Goal: Task Accomplishment & Management: Use online tool/utility

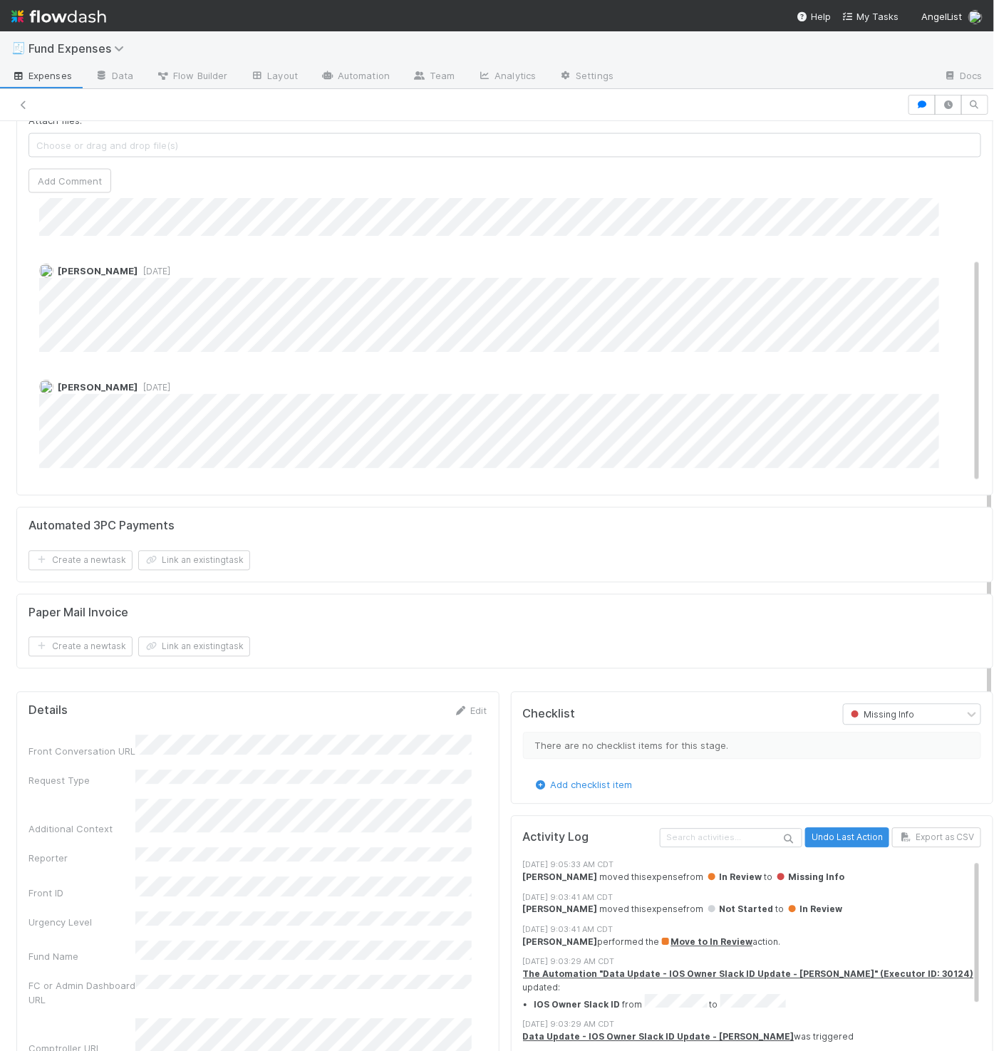
scroll to position [845, 0]
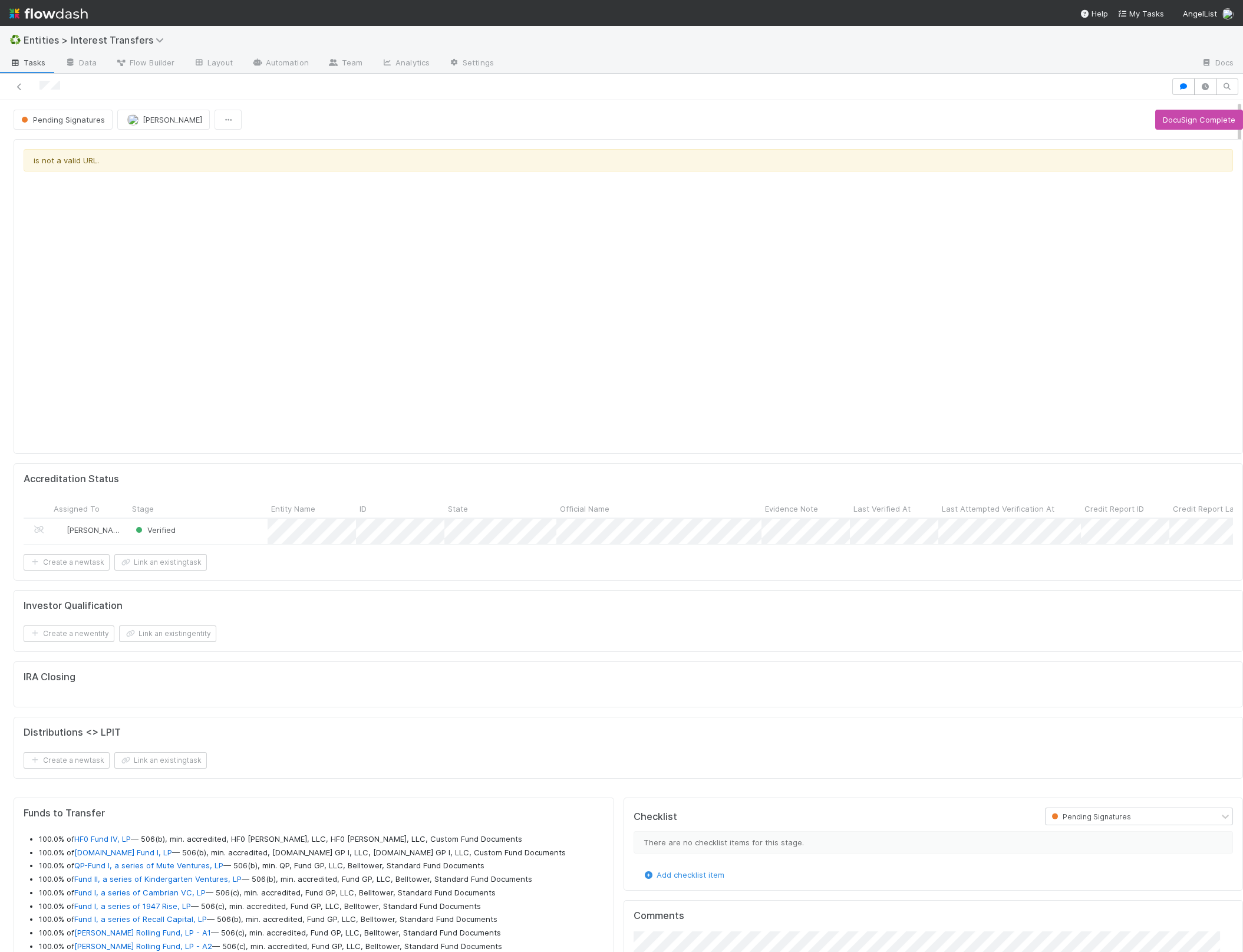
scroll to position [227, 572]
click at [162, 117] on span "[PERSON_NAME]" at bounding box center [172, 119] width 60 height 9
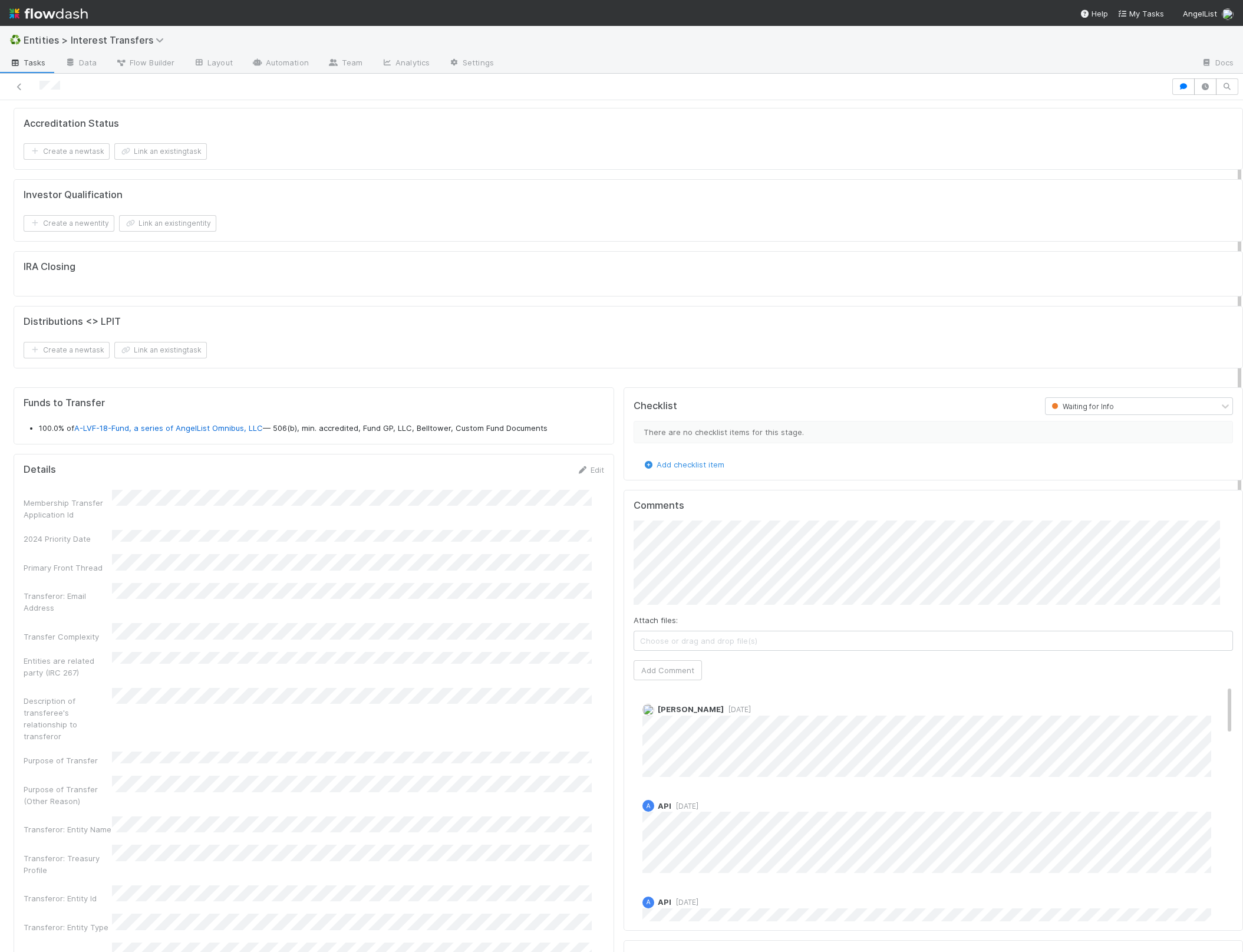
scroll to position [242, 0]
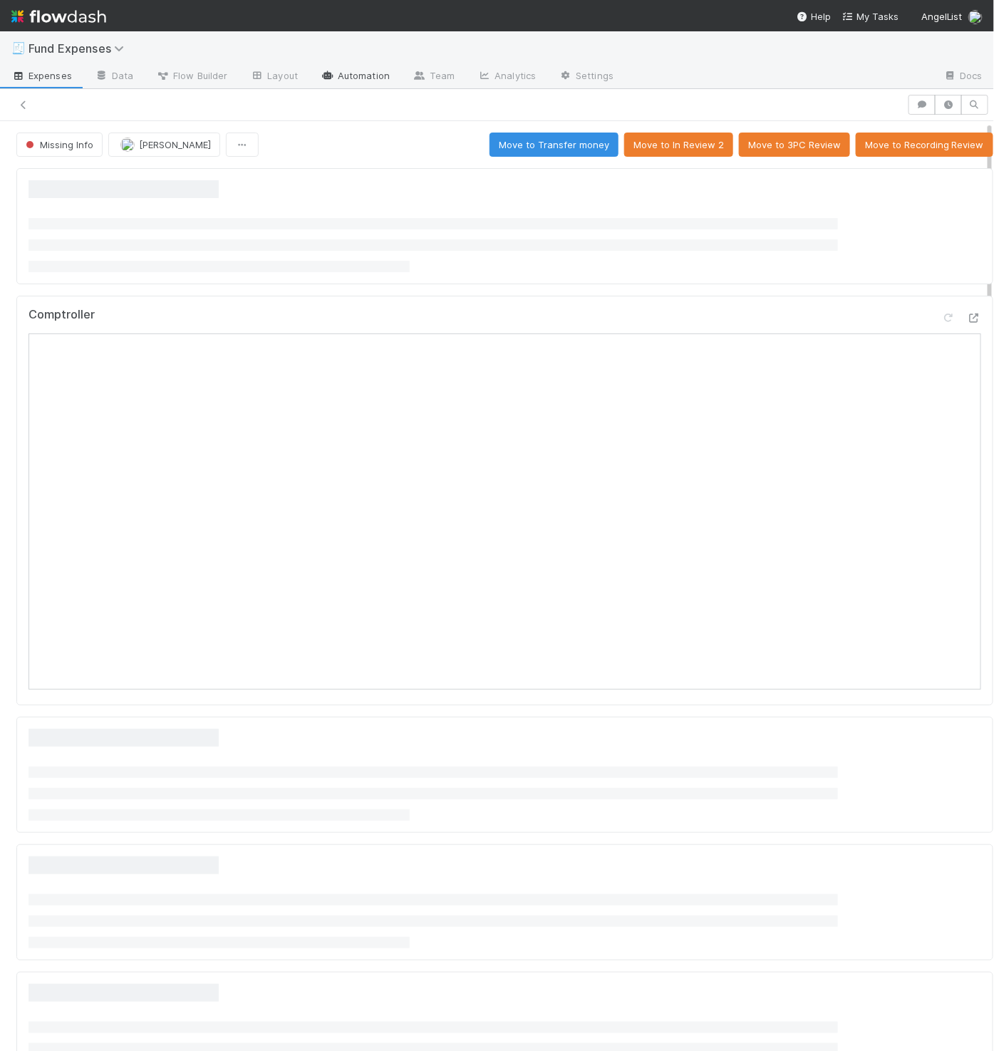
click at [351, 75] on link "Automation" at bounding box center [355, 77] width 92 height 23
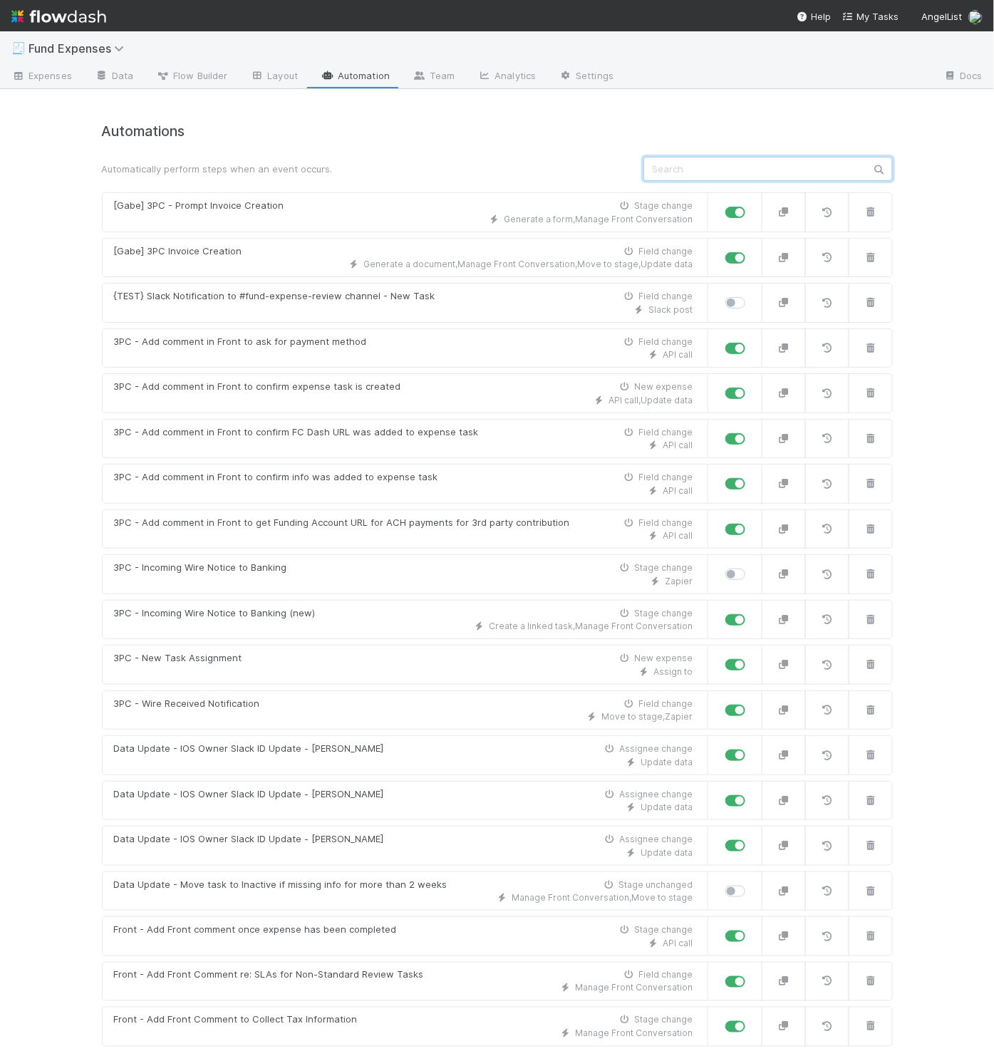
click at [666, 162] on input "text" at bounding box center [767, 169] width 249 height 24
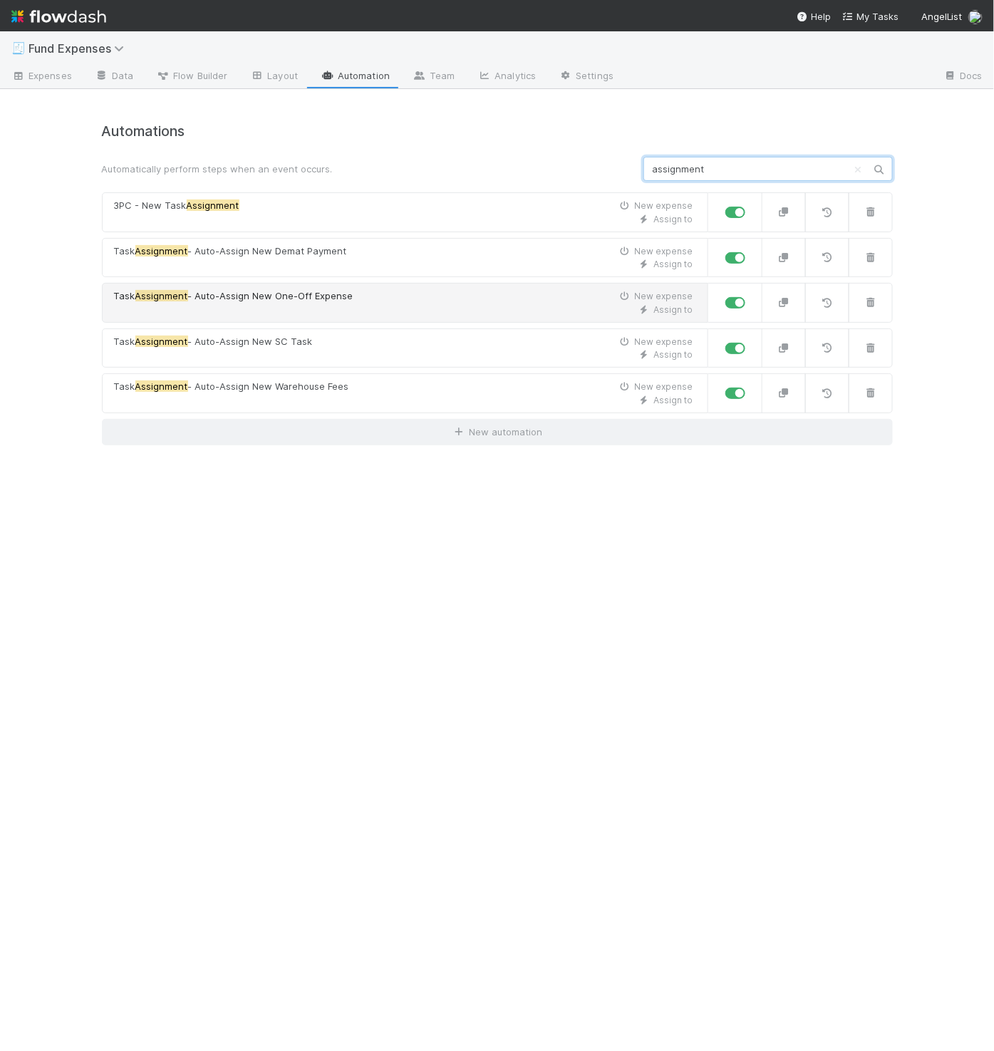
type input "assignment"
click at [369, 309] on div "Assign to" at bounding box center [403, 310] width 579 height 13
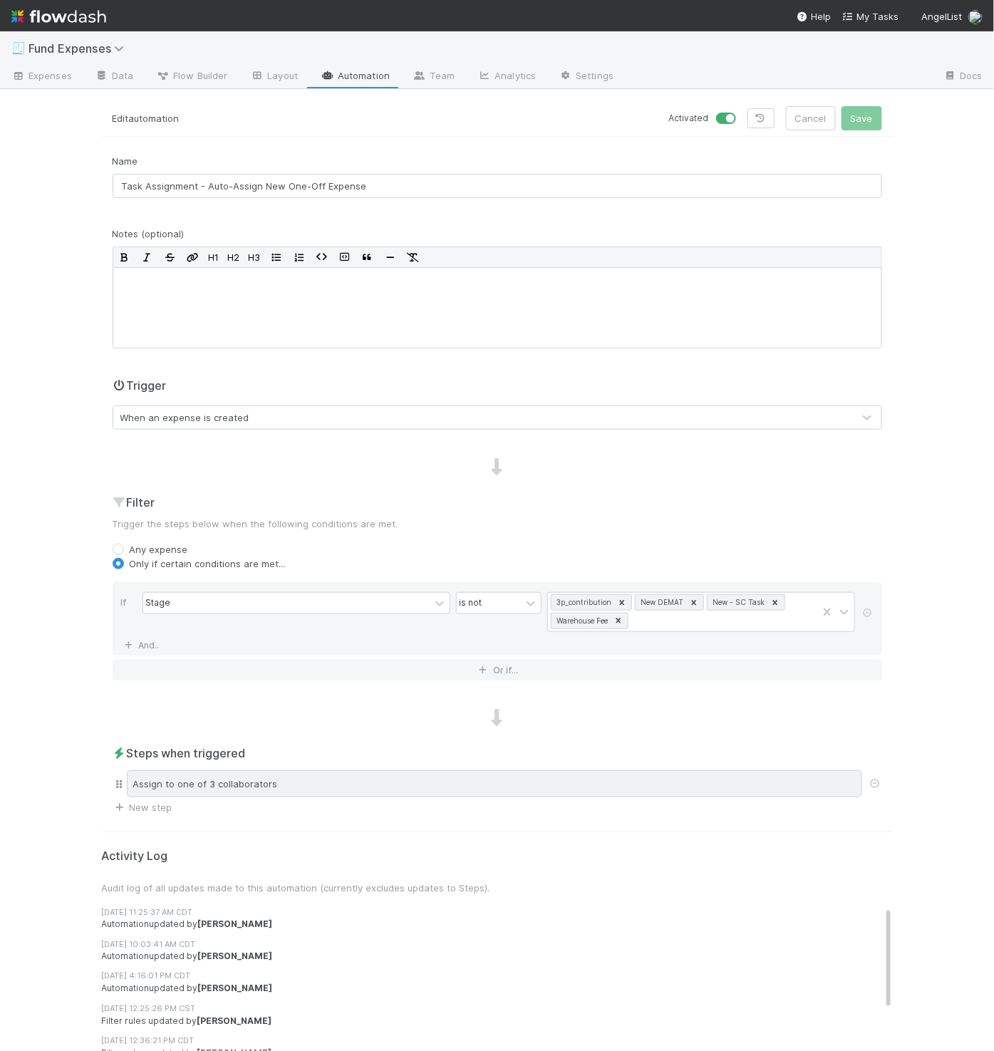
click at [448, 784] on div "Assign to one of 3 collaborators" at bounding box center [494, 783] width 735 height 27
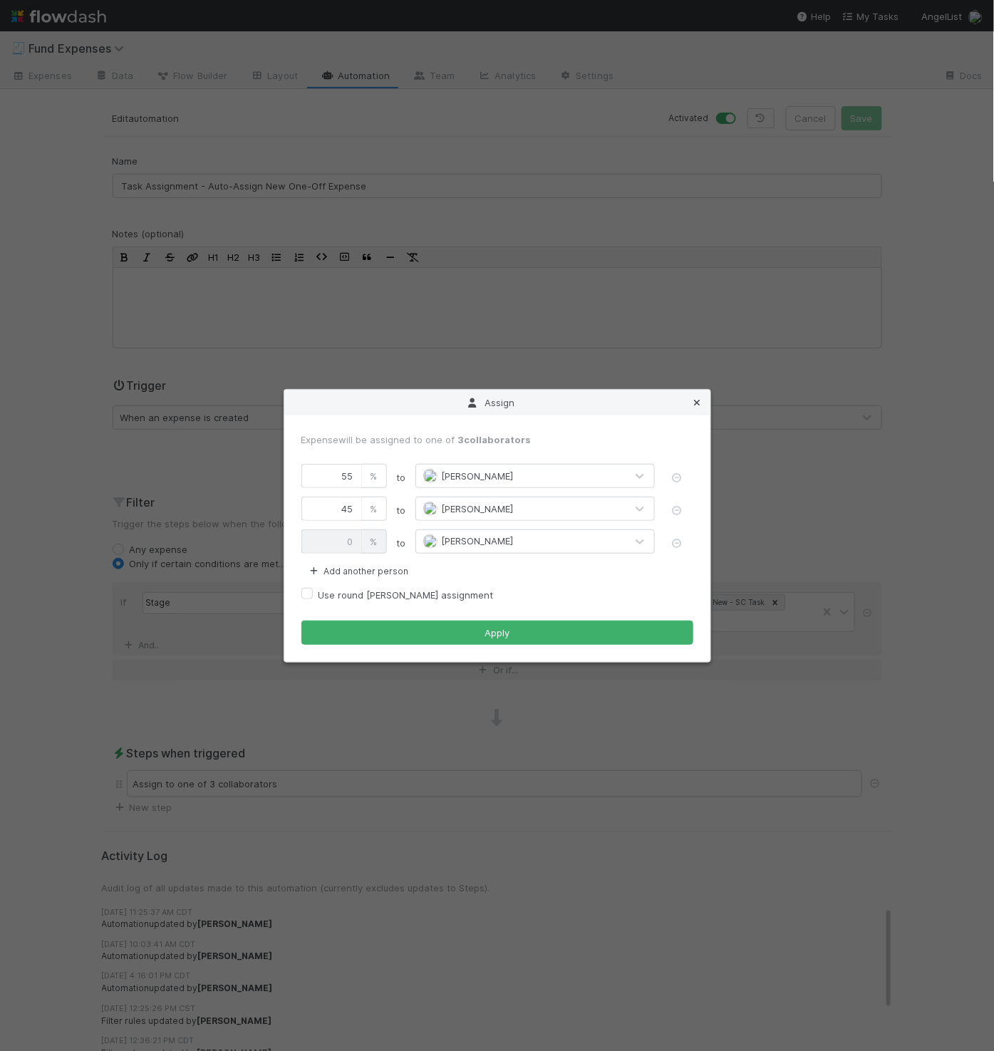
click at [700, 401] on icon at bounding box center [698, 402] width 14 height 9
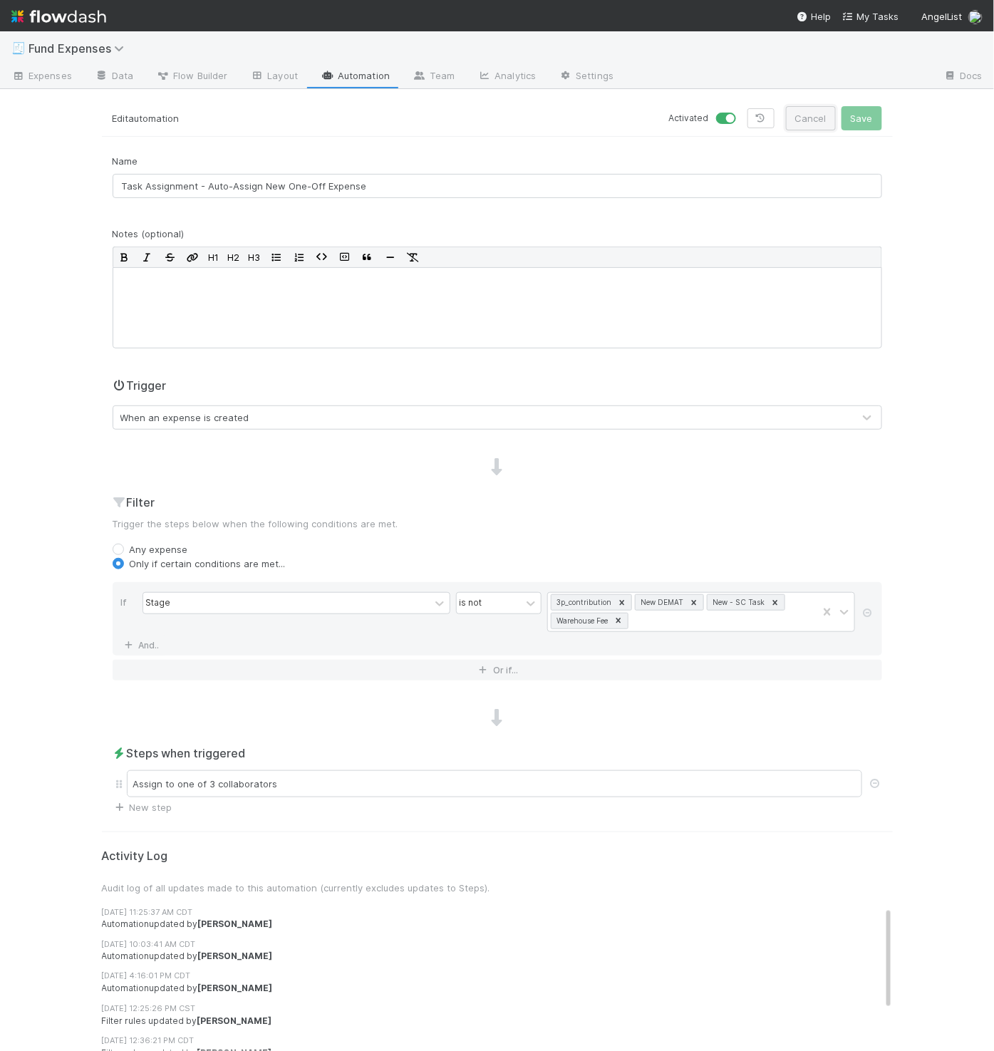
click at [803, 123] on button "Cancel" at bounding box center [811, 118] width 50 height 24
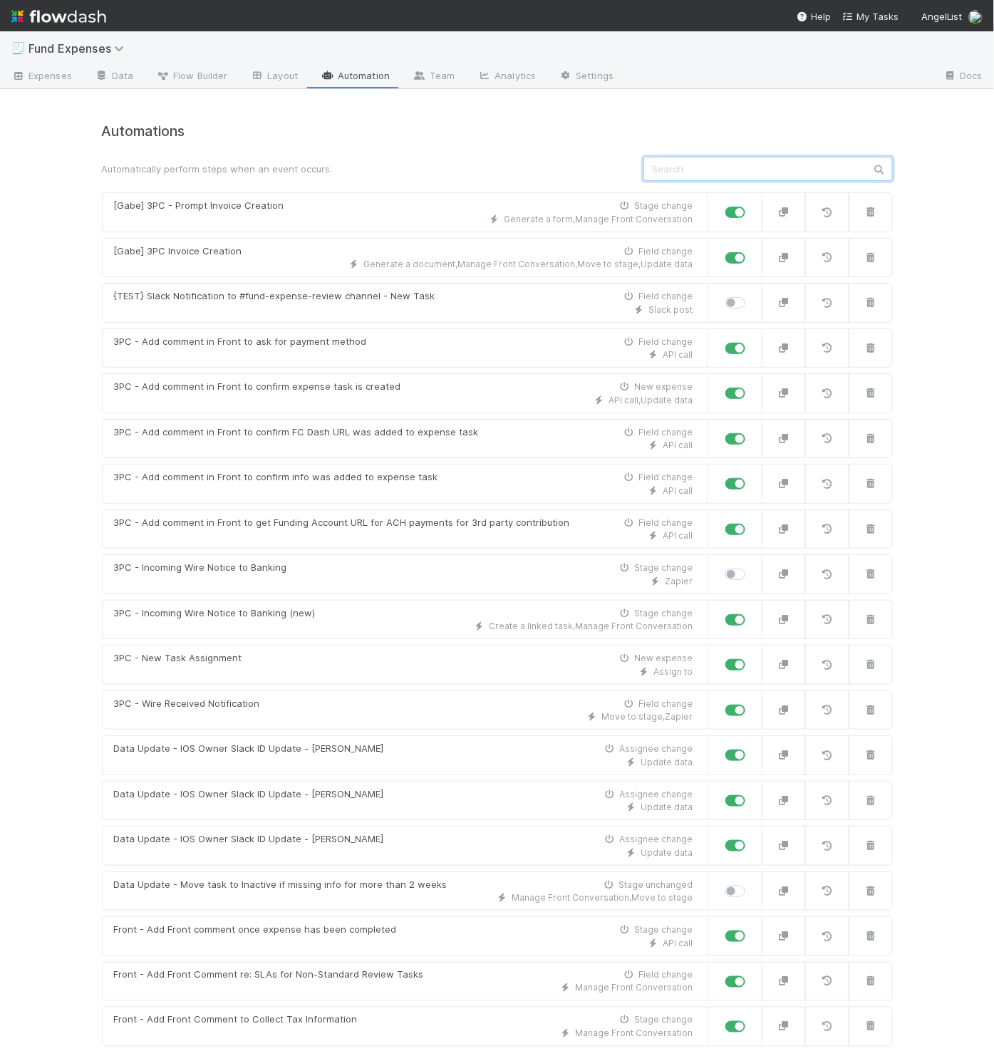
click at [676, 158] on input "text" at bounding box center [767, 169] width 249 height 24
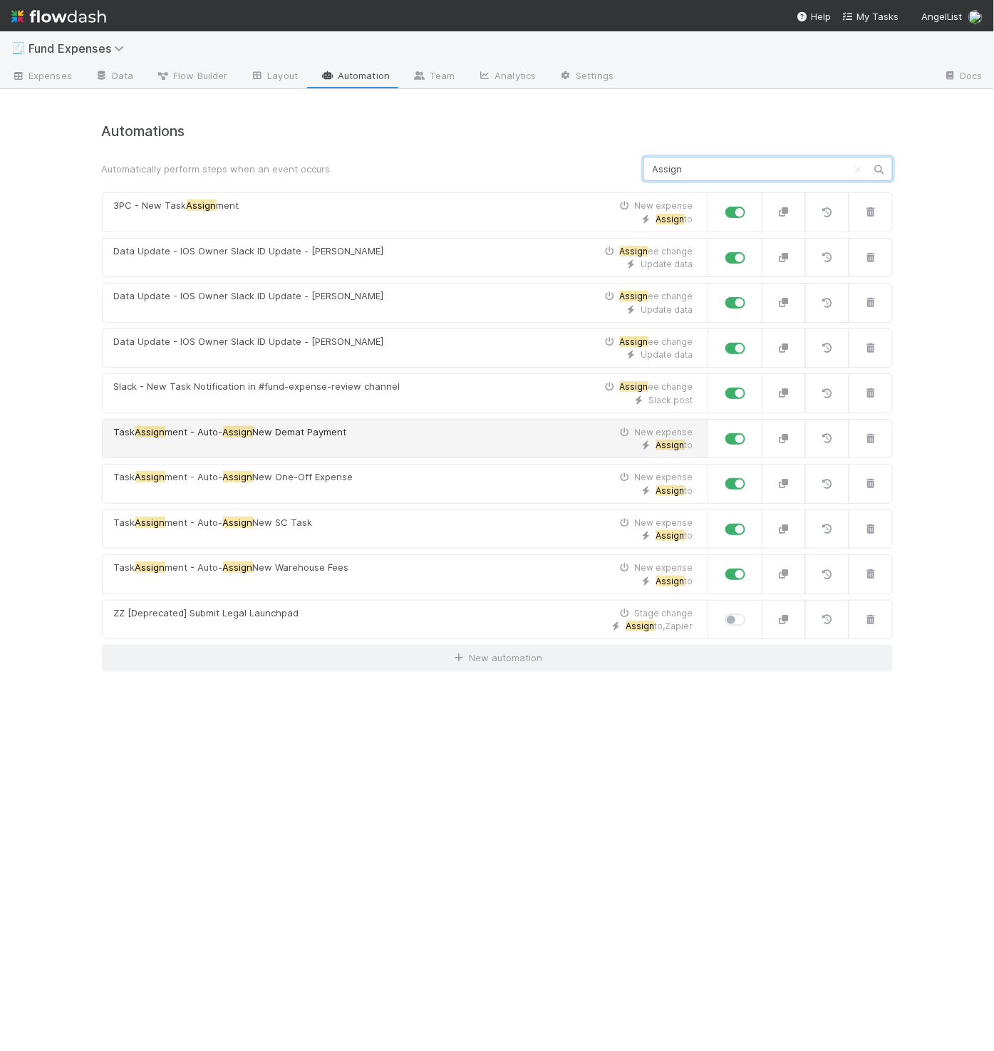
type input "Assign"
click at [346, 447] on div "Assign to" at bounding box center [403, 445] width 579 height 13
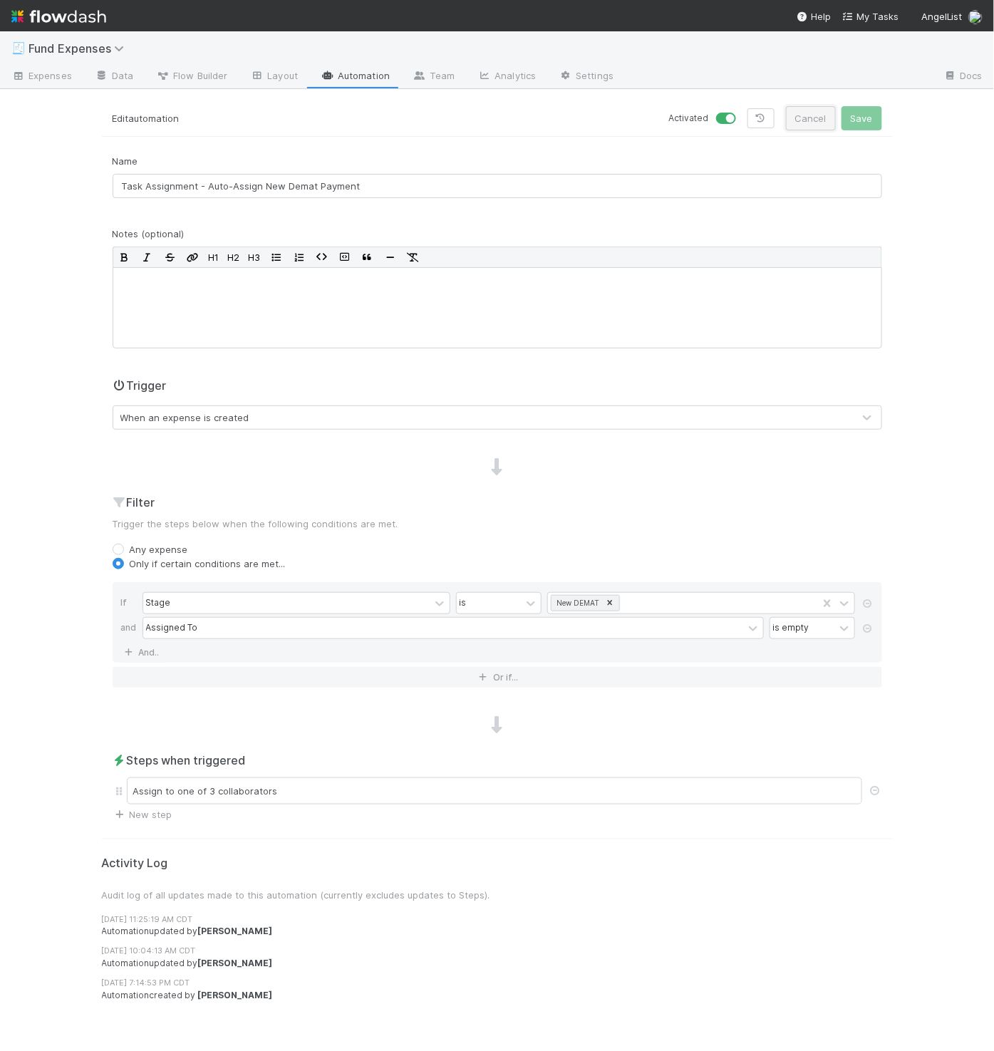
click at [810, 114] on button "Cancel" at bounding box center [811, 118] width 50 height 24
